Goal: Find specific page/section: Find specific page/section

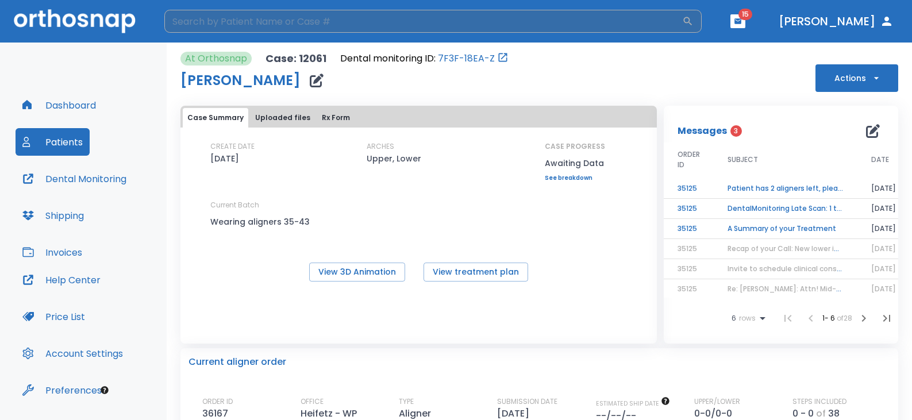
click at [371, 21] on input "search" at bounding box center [423, 21] width 518 height 23
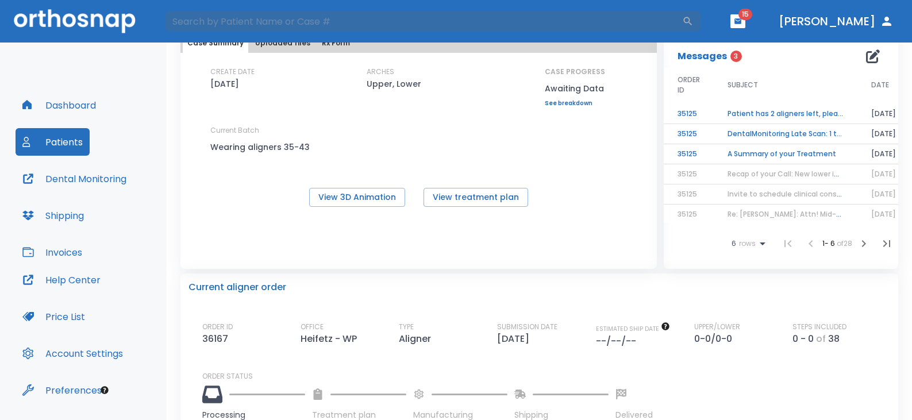
scroll to position [172, 0]
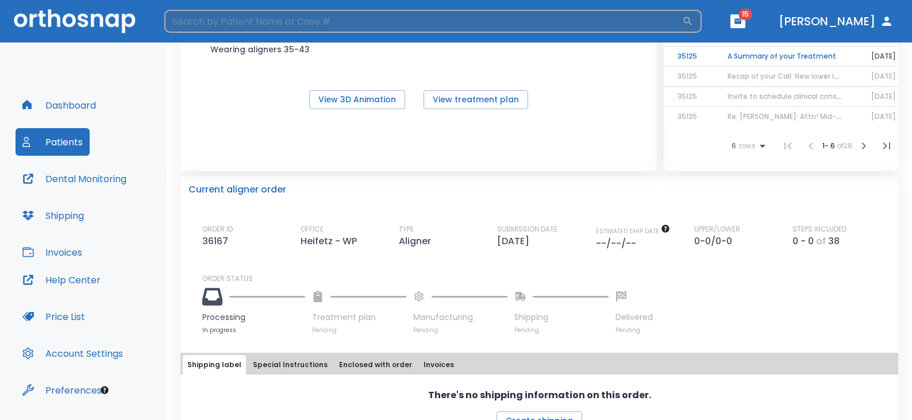
click at [368, 21] on input "search" at bounding box center [423, 21] width 518 height 23
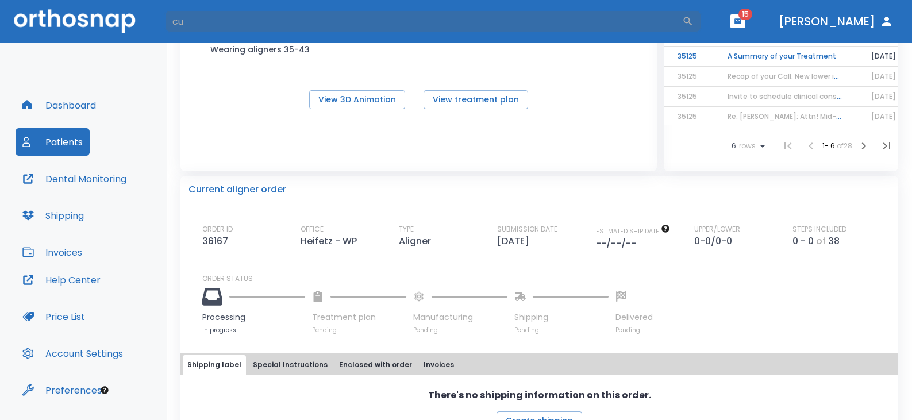
type input "c"
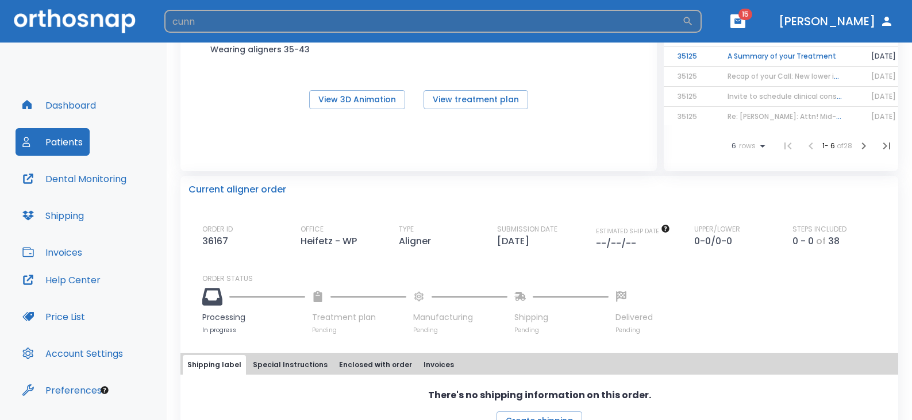
type input "cunn"
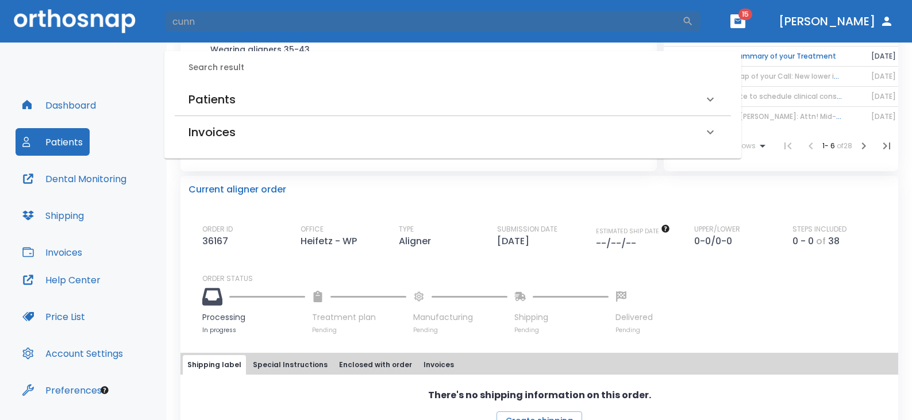
click at [204, 98] on h6 "Patients" at bounding box center [211, 99] width 47 height 18
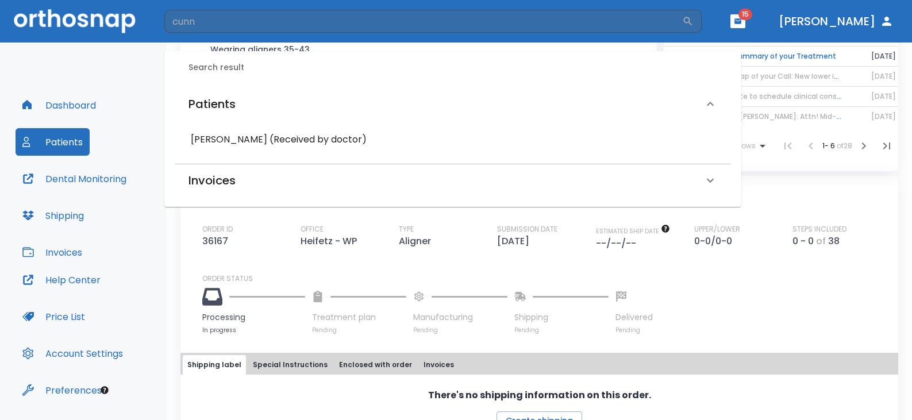
click at [220, 137] on h6 "[PERSON_NAME] (Received by doctor)" at bounding box center [453, 140] width 524 height 16
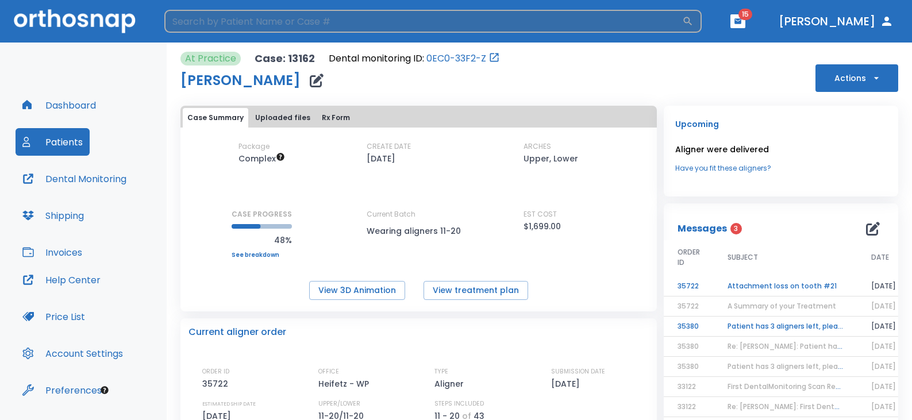
click at [419, 23] on input "search" at bounding box center [423, 21] width 518 height 23
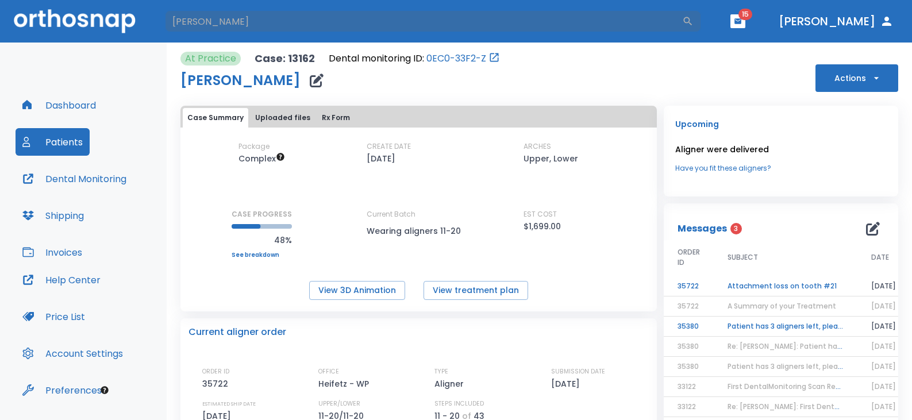
type input "[PERSON_NAME]"
